Goal: Transaction & Acquisition: Subscribe to service/newsletter

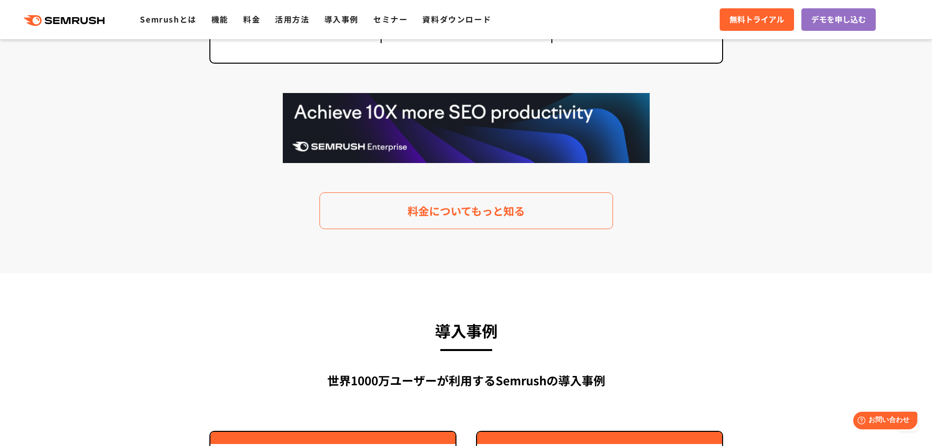
scroll to position [2054, 0]
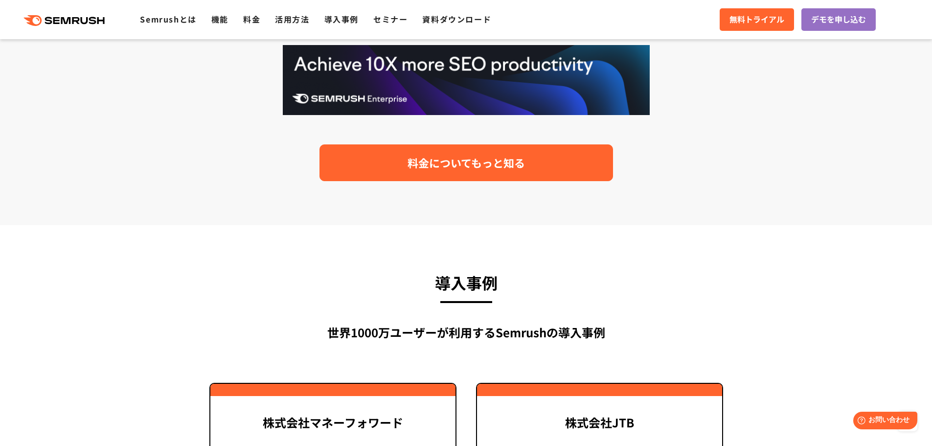
click at [523, 168] on span "料金についてもっと知る" at bounding box center [465, 162] width 117 height 17
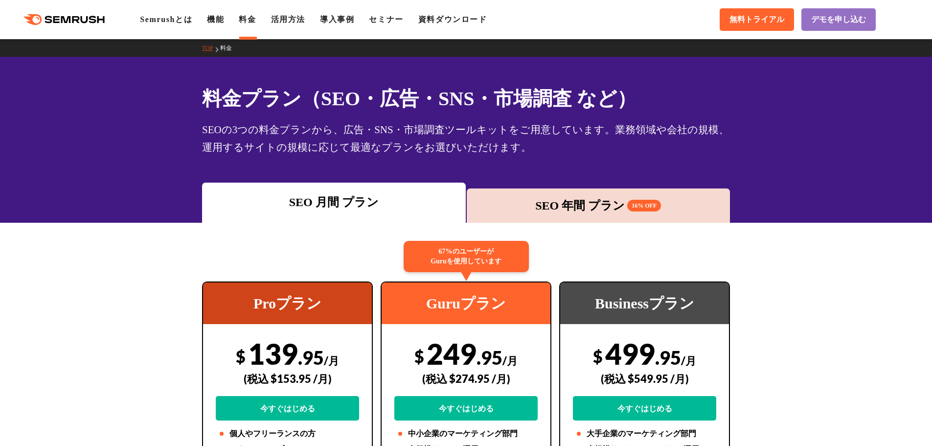
click at [538, 198] on div "SEO 年間 プラン 16% OFF" at bounding box center [598, 206] width 254 height 18
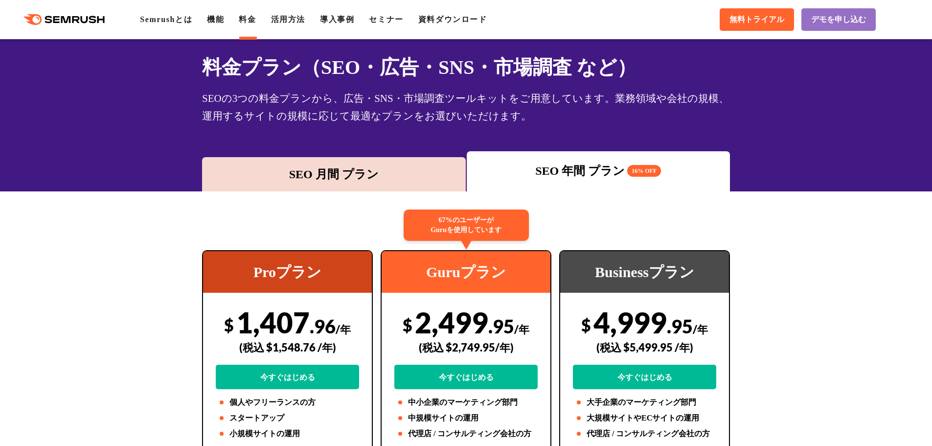
scroll to position [49, 0]
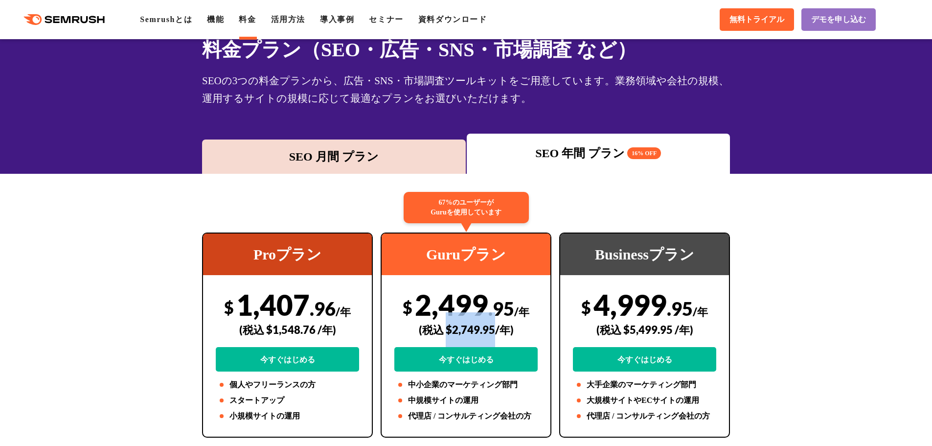
drag, startPoint x: 445, startPoint y: 329, endPoint x: 492, endPoint y: 330, distance: 47.5
click at [492, 330] on div "(税込 $2,749.95/年)" at bounding box center [465, 329] width 143 height 35
copy div "$2,749.95"
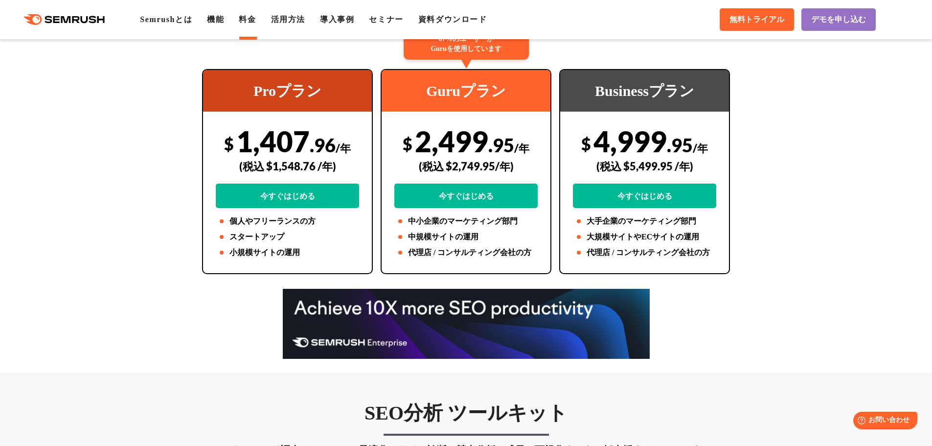
scroll to position [196, 0]
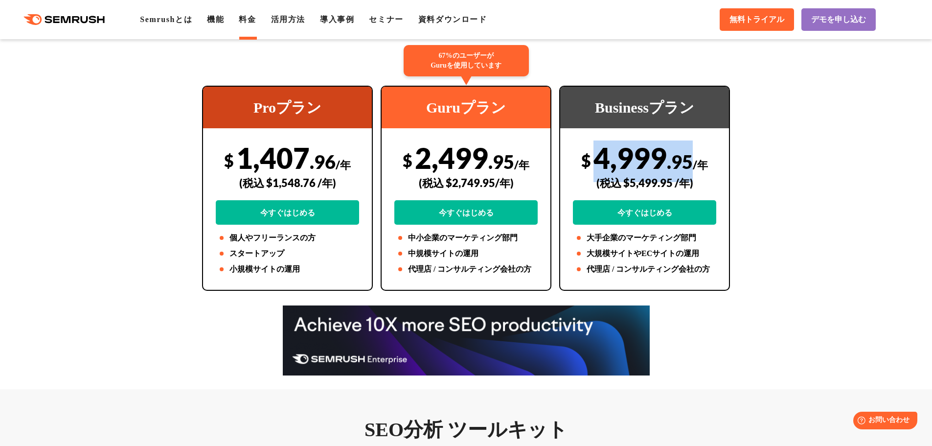
drag, startPoint x: 595, startPoint y: 158, endPoint x: 687, endPoint y: 160, distance: 92.0
click at [687, 160] on div "$ 4,999 .95 /年 (税込 $5,499.95 /年) 今すぐはじめる" at bounding box center [644, 182] width 143 height 84
copy div "4,999 .95"
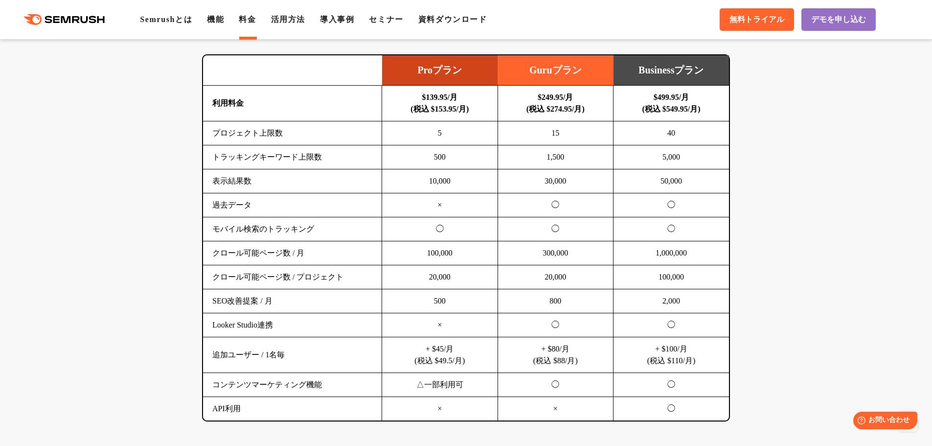
scroll to position [636, 0]
